Goal: Task Accomplishment & Management: Manage account settings

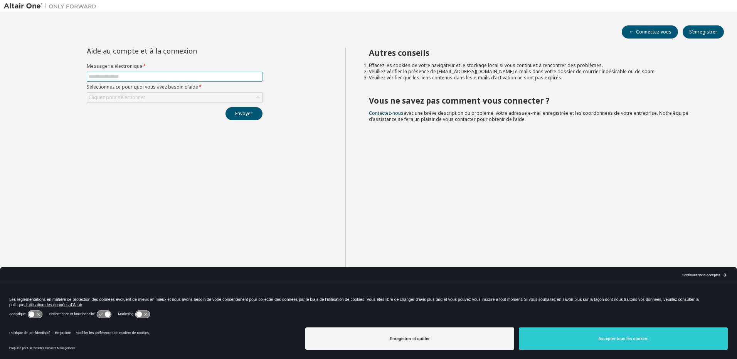
click at [118, 75] on input "text" at bounding box center [175, 77] width 172 height 6
type input "**********"
click at [113, 94] on div "Cliquez pour sélectionner" at bounding box center [117, 97] width 59 height 8
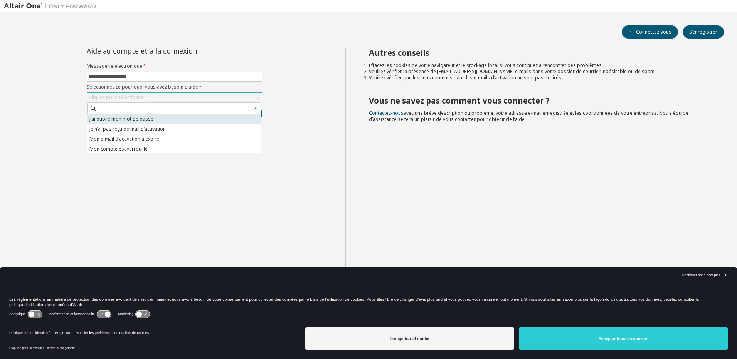
click at [122, 119] on li "J’ai oublié mon mot de passe" at bounding box center [175, 119] width 174 height 10
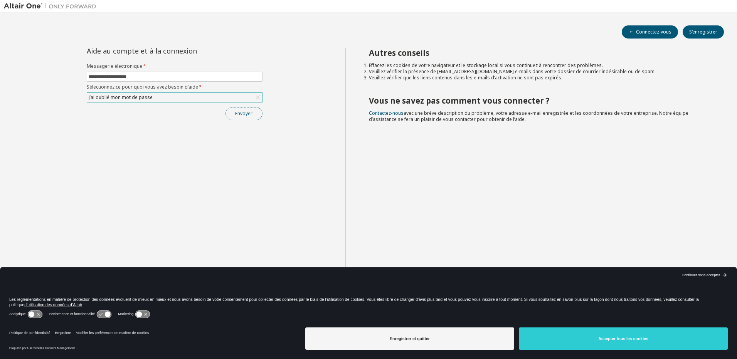
click at [245, 114] on button "Envoyer" at bounding box center [244, 113] width 37 height 13
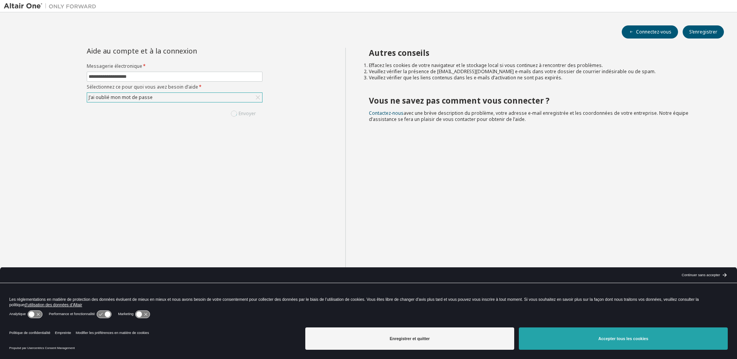
click at [595, 346] on button "Accepter tous les cookies" at bounding box center [623, 339] width 209 height 22
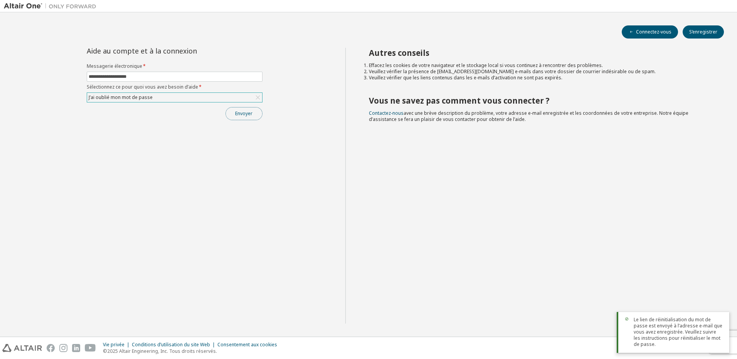
click at [244, 114] on button "Envoyer" at bounding box center [244, 113] width 37 height 13
